Goal: Information Seeking & Learning: Learn about a topic

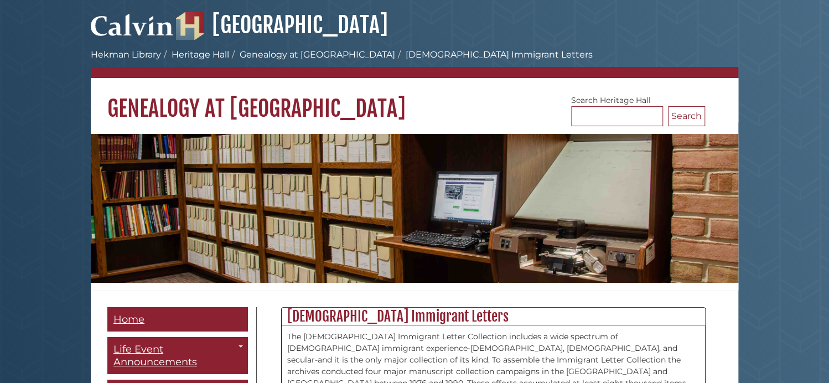
scroll to position [335, 0]
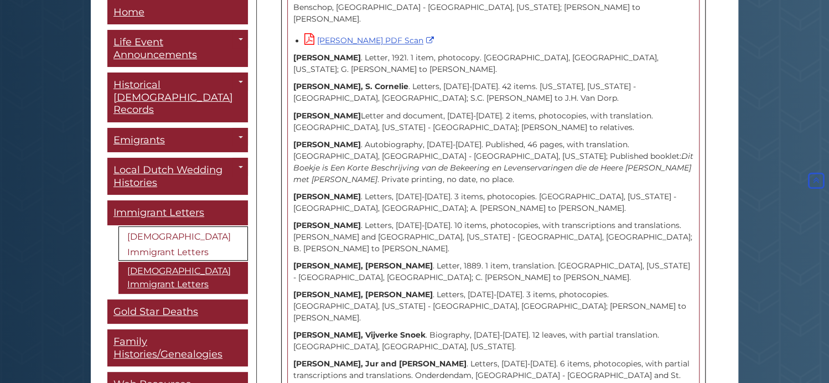
scroll to position [5694, 0]
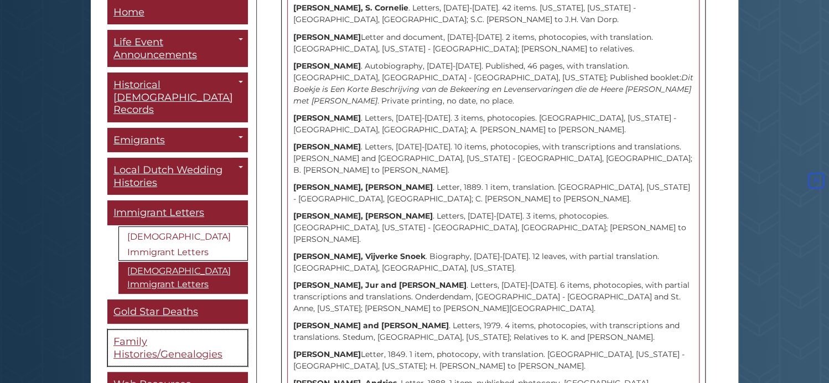
click at [174, 330] on link "Family Histories/Genealogies" at bounding box center [177, 348] width 141 height 37
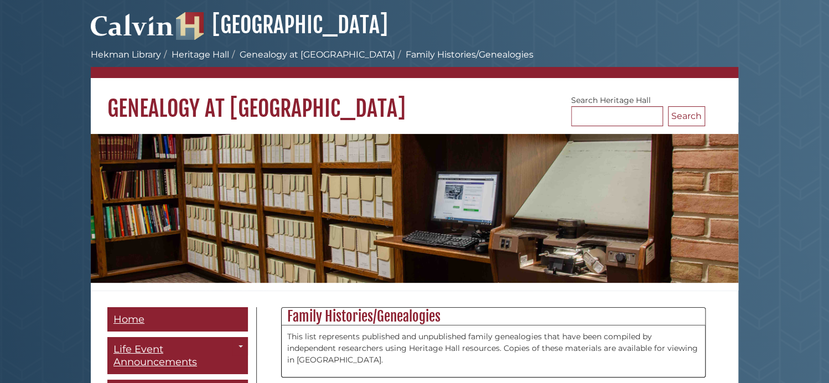
scroll to position [335, 0]
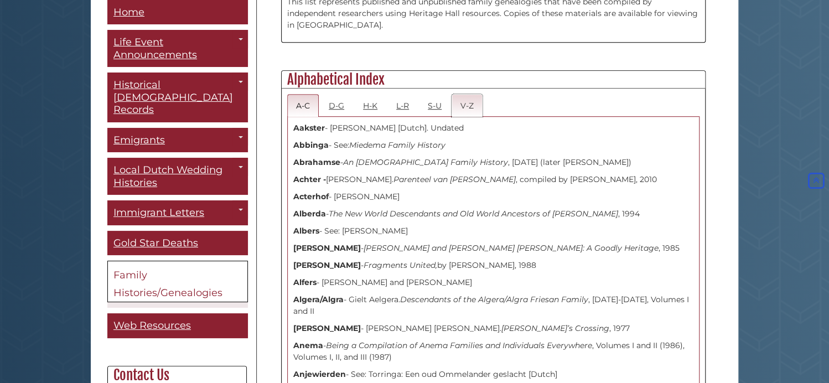
click at [464, 108] on link "V-Z" at bounding box center [466, 105] width 31 height 23
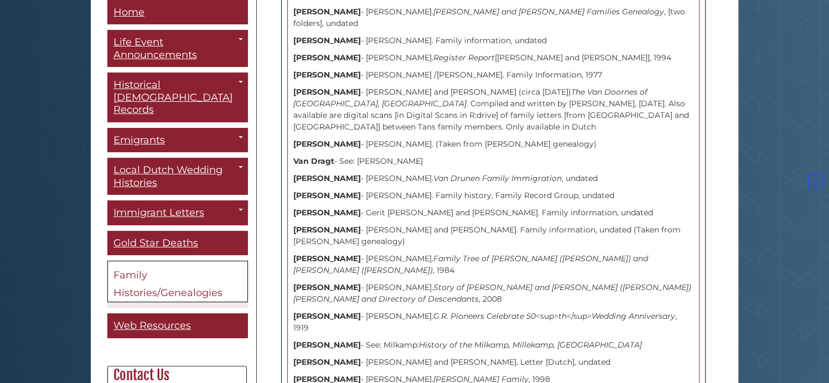
scroll to position [2842, 0]
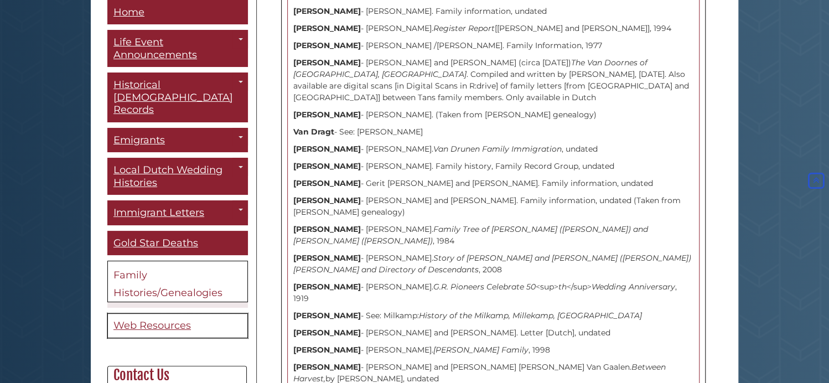
click at [155, 317] on link "Web Resources" at bounding box center [177, 326] width 141 height 25
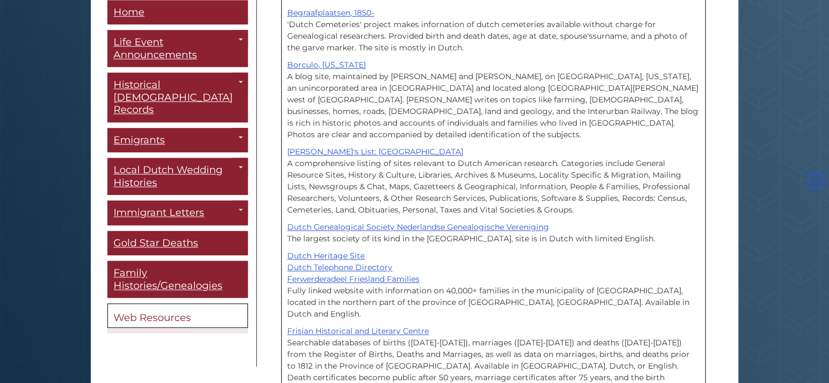
scroll to position [530, 0]
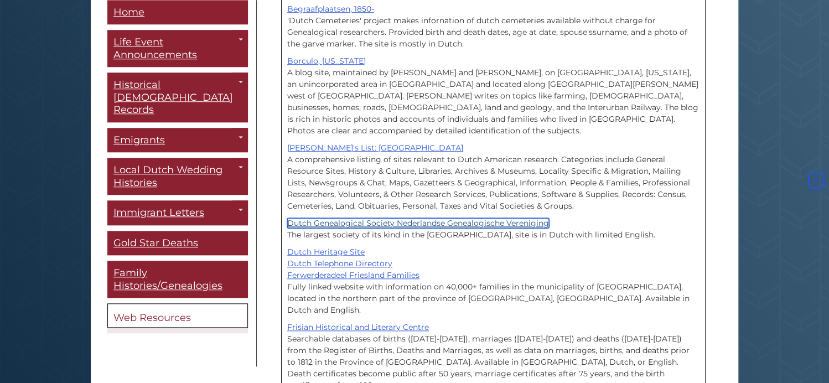
click at [424, 218] on link "Dutch Genealogical Society Nederlandse Genealogische Vereniging" at bounding box center [418, 223] width 262 height 10
